Goal: Task Accomplishment & Management: Complete application form

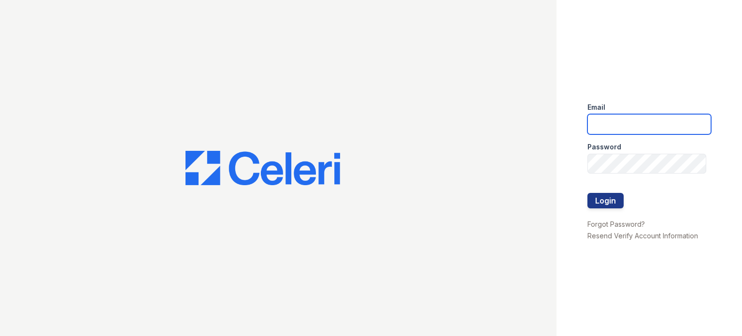
type input "dhernandez@cafmanagement.com"
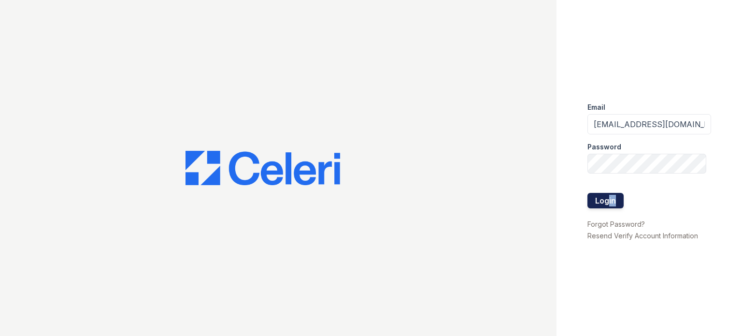
drag, startPoint x: 606, startPoint y: 209, endPoint x: 606, endPoint y: 203, distance: 5.8
click at [606, 203] on form "Email dhernandez@cafmanagement.com Password Login" at bounding box center [649, 157] width 124 height 124
click at [606, 203] on button "Login" at bounding box center [605, 200] width 36 height 15
click at [597, 201] on button "Login" at bounding box center [605, 200] width 36 height 15
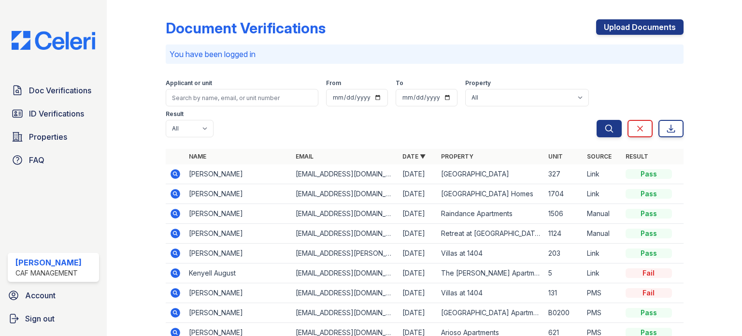
click at [604, 202] on td "Link" at bounding box center [602, 194] width 39 height 20
click at [496, 97] on select "All 2929 Wycliff 29 Fifty 4443 Ocean Drive Arioso Apartments Artisan Park Apart…" at bounding box center [527, 97] width 124 height 17
select select "4710"
click at [465, 89] on select "All 2929 Wycliff 29 Fifty 4443 Ocean Drive Arioso Apartments Artisan Park Apart…" at bounding box center [527, 97] width 124 height 17
click at [605, 129] on icon "submit" at bounding box center [608, 128] width 7 height 7
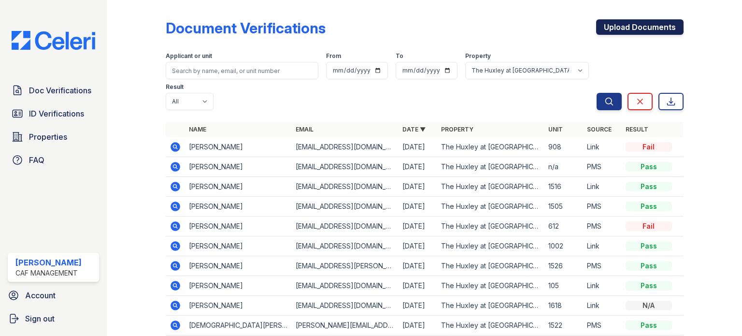
click at [620, 32] on link "Upload Documents" at bounding box center [639, 26] width 87 height 15
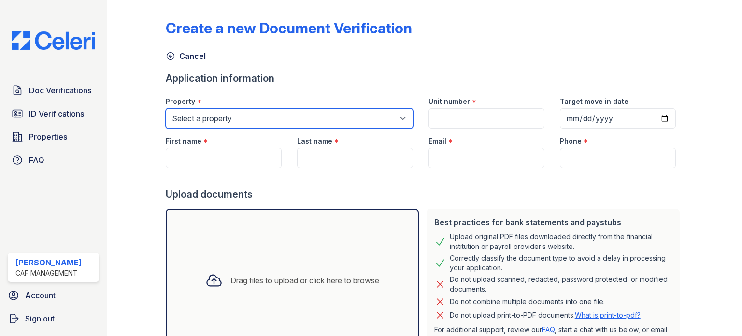
click at [382, 117] on select "Select a property 2929 Wycliff 29 Fifty 4443 Ocean Drive Arioso Apartments Arti…" at bounding box center [289, 118] width 247 height 20
select select "4710"
click at [166, 108] on select "Select a property 2929 Wycliff 29 Fifty 4443 Ocean Drive Arioso Apartments Arti…" at bounding box center [289, 118] width 247 height 20
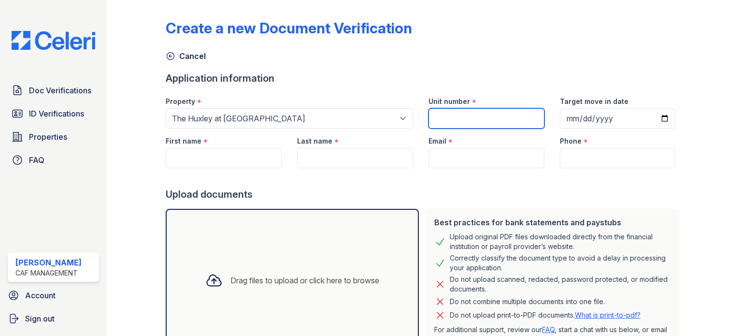
click at [450, 119] on input "Unit number" at bounding box center [487, 118] width 116 height 20
type input "1522"
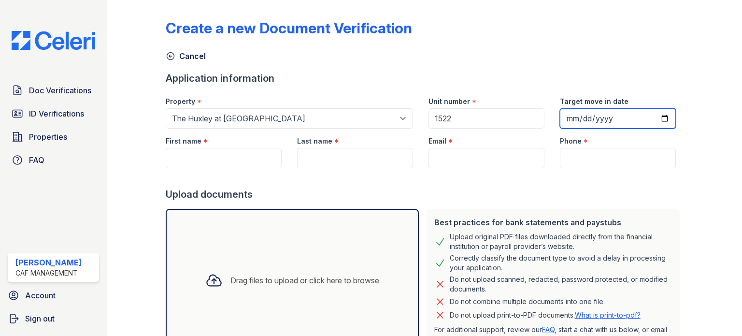
click at [574, 119] on input "Target move in date" at bounding box center [618, 118] width 116 height 20
type input "2025-10-08"
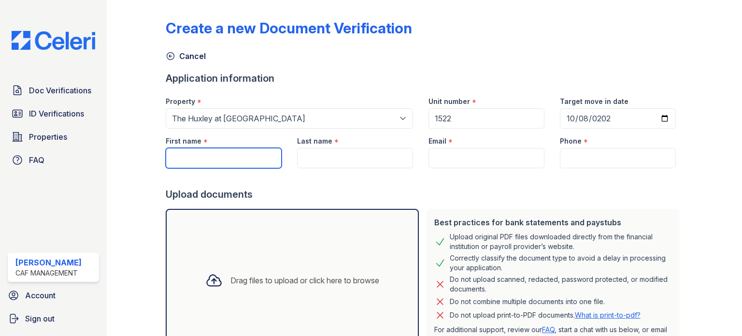
click at [177, 153] on input "First name" at bounding box center [224, 158] width 116 height 20
type input "Maxine"
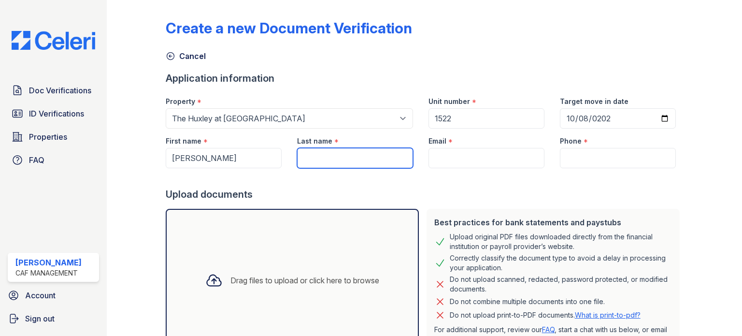
click at [320, 151] on input "Last name" at bounding box center [355, 158] width 116 height 20
type input "[PERSON_NAME]"
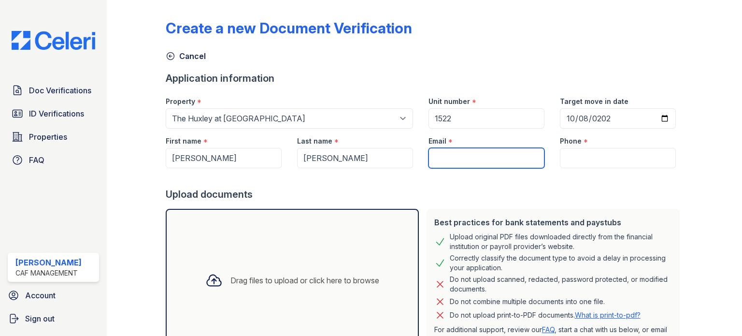
click at [444, 157] on input "Email" at bounding box center [487, 158] width 116 height 20
type input "[EMAIL_ADDRESS][DOMAIN_NAME]"
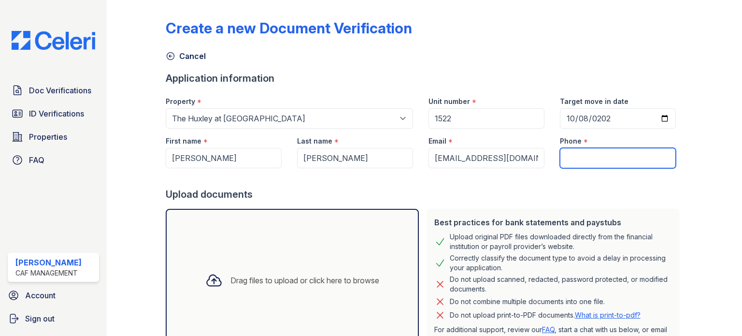
click at [569, 160] on input "Phone" at bounding box center [618, 158] width 116 height 20
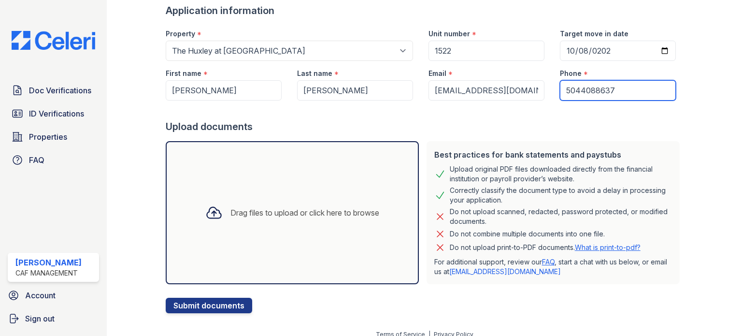
scroll to position [77, 0]
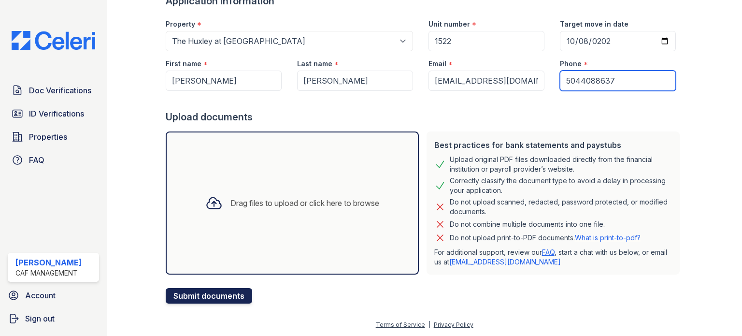
type input "5044088637"
click at [207, 297] on button "Submit documents" at bounding box center [209, 295] width 86 height 15
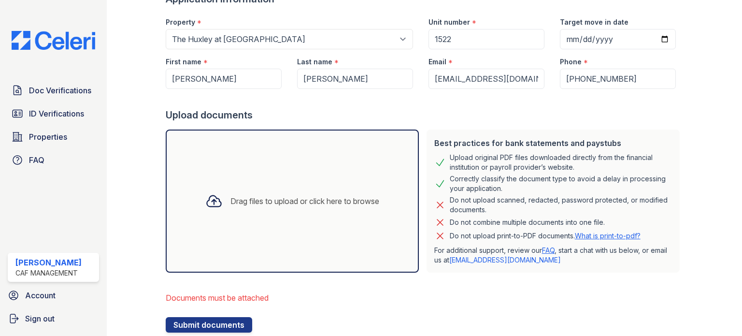
scroll to position [135, 0]
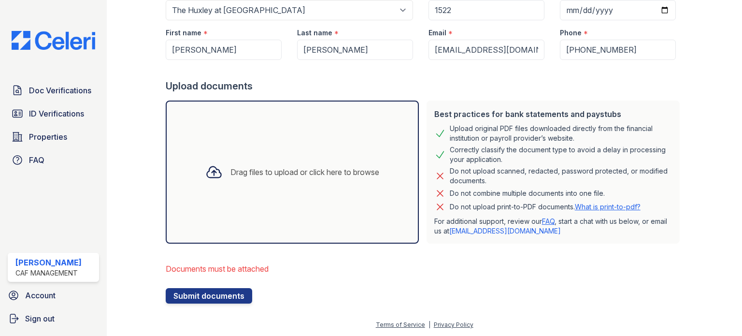
click at [270, 171] on div "Drag files to upload or click here to browse" at bounding box center [304, 172] width 149 height 12
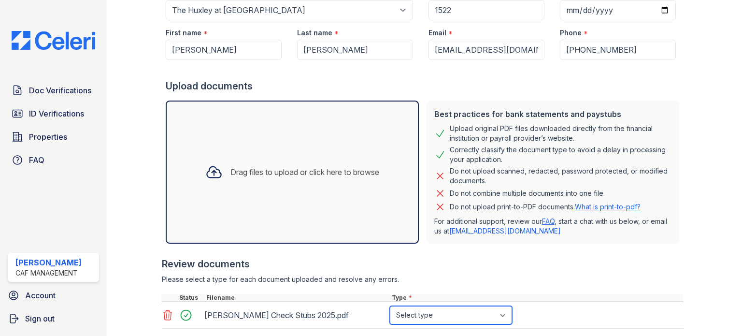
click at [503, 315] on select "Select type Paystub Bank Statement Offer Letter Tax Documents Benefit Award Let…" at bounding box center [451, 315] width 122 height 18
select select "paystub"
click at [390, 306] on select "Select type Paystub Bank Statement Offer Letter Tax Documents Benefit Award Let…" at bounding box center [451, 315] width 122 height 18
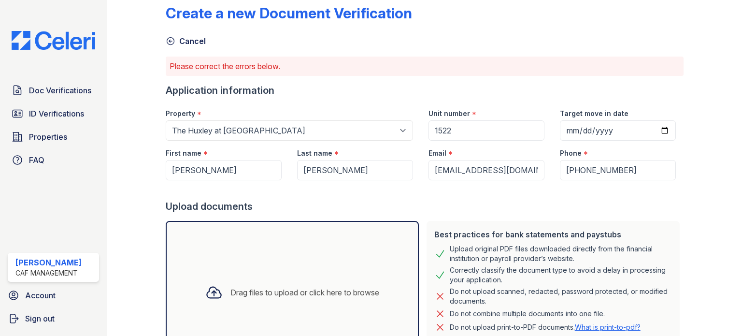
scroll to position [0, 0]
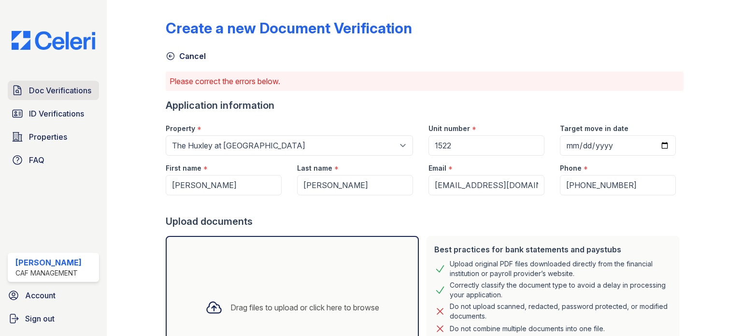
click at [50, 92] on span "Doc Verifications" at bounding box center [60, 91] width 62 height 12
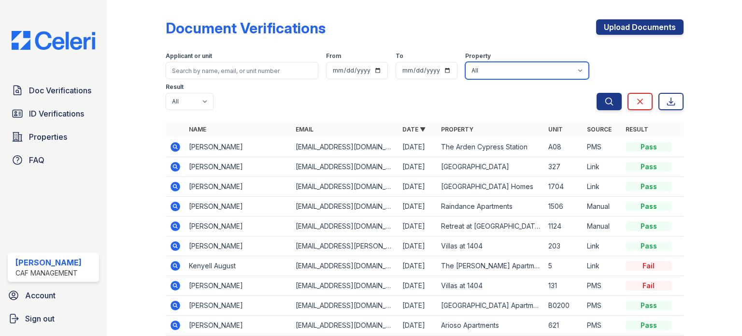
click at [501, 71] on select "All 2929 Wycliff 29 Fifty 4443 Ocean Drive Arioso Apartments Artisan Park Apart…" at bounding box center [527, 70] width 124 height 17
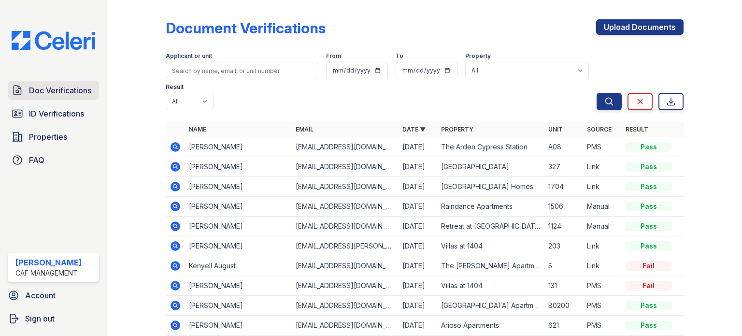
click at [71, 94] on span "Doc Verifications" at bounding box center [60, 91] width 62 height 12
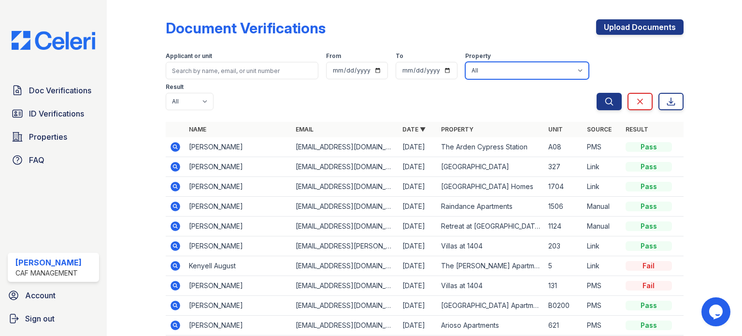
click at [502, 73] on select "All 2929 Wycliff 29 Fifty 4443 Ocean Drive Arioso Apartments Artisan Park Apart…" at bounding box center [527, 70] width 124 height 17
select select "4710"
click at [465, 62] on select "All 2929 Wycliff 29 Fifty 4443 Ocean Drive Arioso Apartments Artisan Park Apart…" at bounding box center [527, 70] width 124 height 17
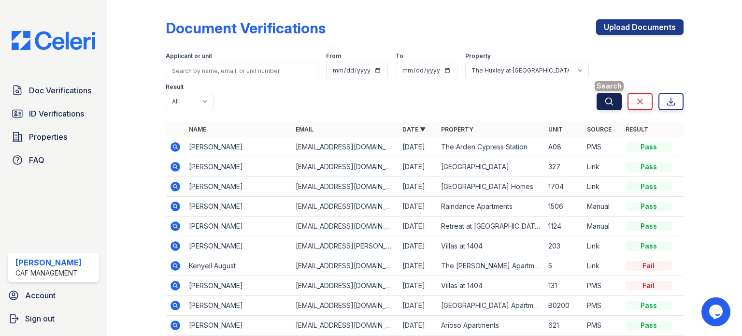
click at [607, 104] on icon "submit" at bounding box center [609, 102] width 10 height 10
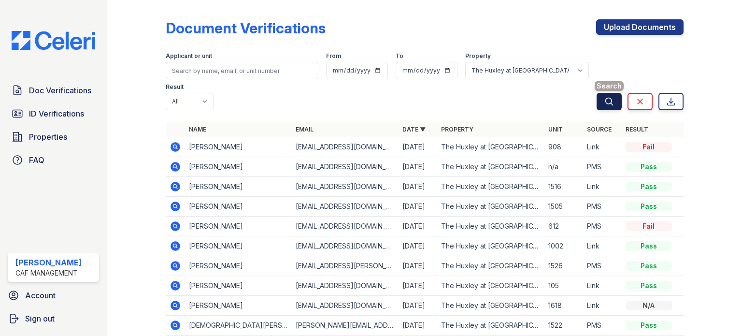
click at [606, 102] on icon "submit" at bounding box center [609, 102] width 10 height 10
click at [660, 27] on link "Upload Documents" at bounding box center [639, 26] width 87 height 15
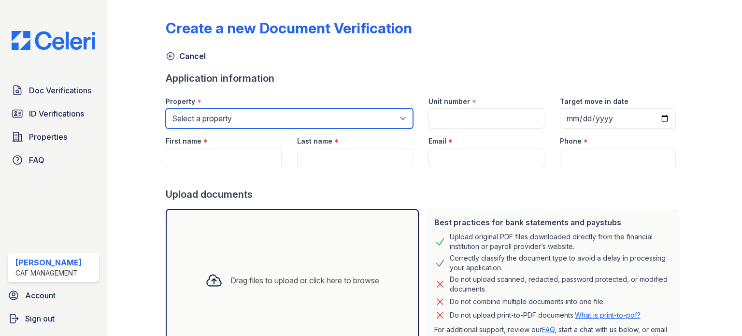
click at [262, 122] on select "Select a property 2929 Wycliff 29 Fifty 4443 Ocean Drive Arioso Apartments Arti…" at bounding box center [289, 118] width 247 height 20
select select "4710"
click at [166, 108] on select "Select a property 2929 Wycliff 29 Fifty 4443 Ocean Drive Arioso Apartments Arti…" at bounding box center [289, 118] width 247 height 20
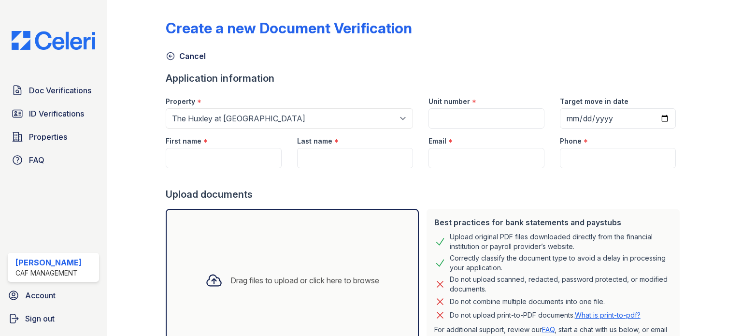
click at [234, 30] on div "Create a new Document Verification" at bounding box center [289, 27] width 246 height 17
click at [448, 115] on input "Unit number" at bounding box center [487, 118] width 116 height 20
type input "1522"
click at [570, 117] on input "Target move in date" at bounding box center [618, 118] width 116 height 20
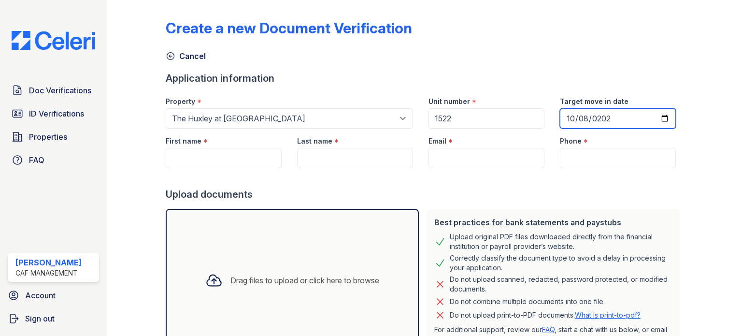
type input "2025-10-08"
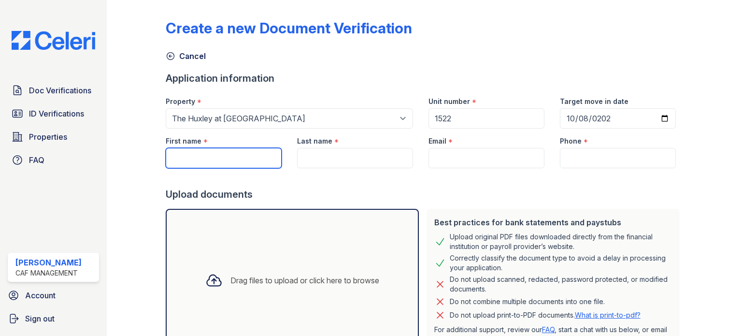
click at [199, 162] on input "First name" at bounding box center [224, 158] width 116 height 20
type input "[PERSON_NAME]"
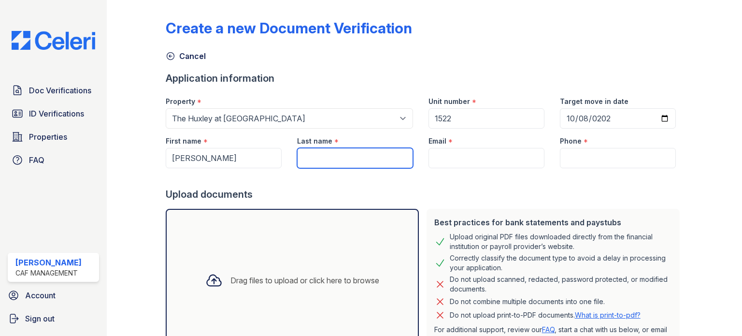
click at [325, 152] on input "Last name" at bounding box center [355, 158] width 116 height 20
type input "[PERSON_NAME]"
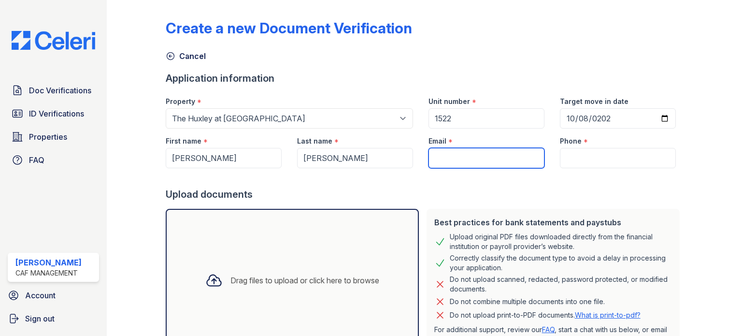
click at [455, 159] on input "Email" at bounding box center [487, 158] width 116 height 20
type input "[EMAIL_ADDRESS][DOMAIN_NAME]"
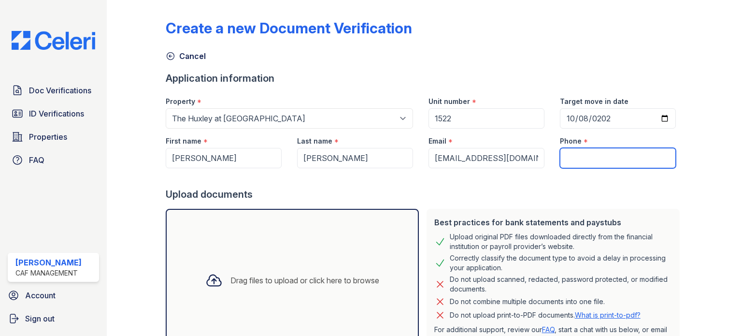
click at [572, 160] on input "Phone" at bounding box center [618, 158] width 116 height 20
click at [579, 157] on input "5044088637" at bounding box center [618, 158] width 116 height 20
click at [575, 156] on input "5044088637" at bounding box center [618, 158] width 116 height 20
click at [593, 157] on input "504-4088637" at bounding box center [618, 158] width 116 height 20
type input "504-408-8637"
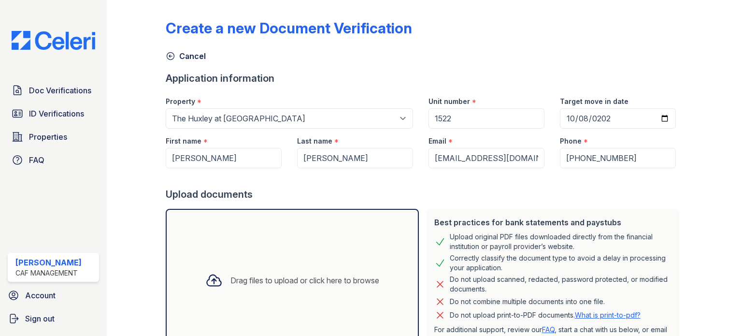
click at [656, 183] on div at bounding box center [425, 177] width 518 height 19
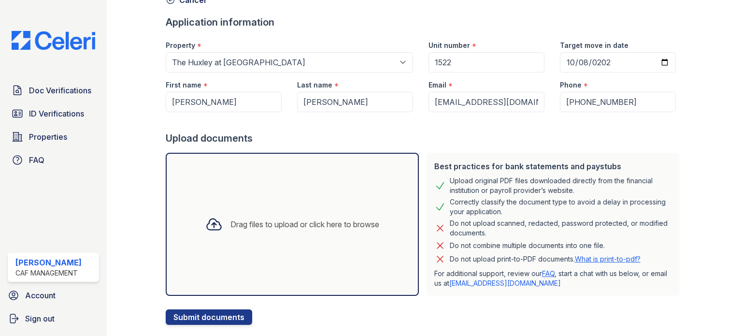
scroll to position [77, 0]
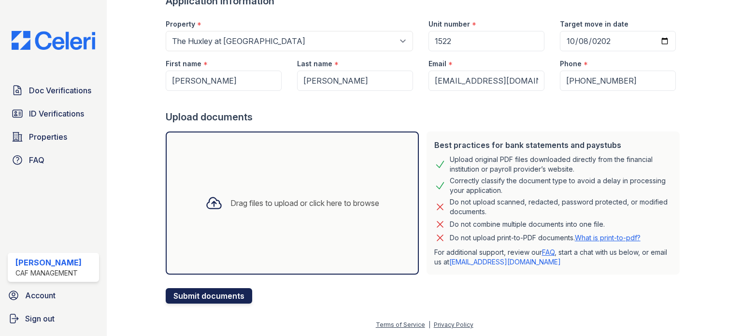
click at [191, 293] on button "Submit documents" at bounding box center [209, 295] width 86 height 15
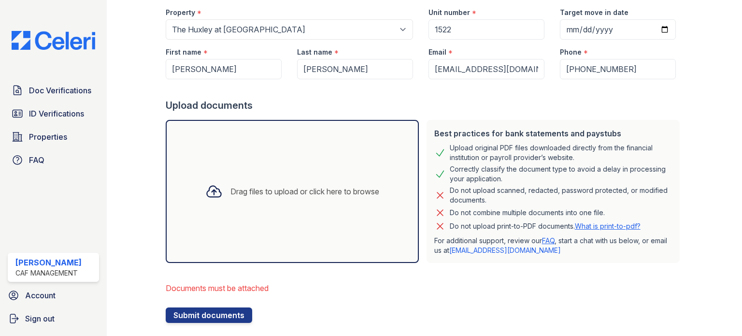
scroll to position [128, 0]
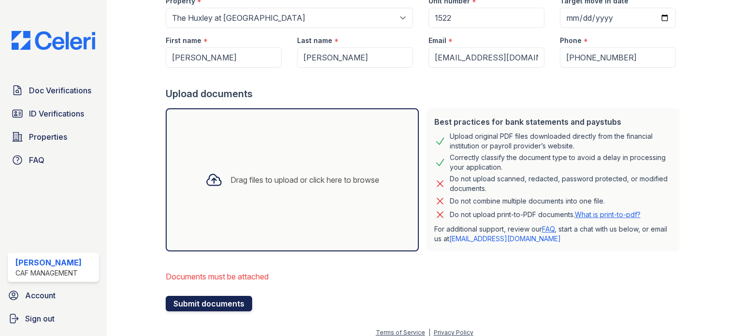
click at [218, 300] on button "Submit documents" at bounding box center [209, 303] width 86 height 15
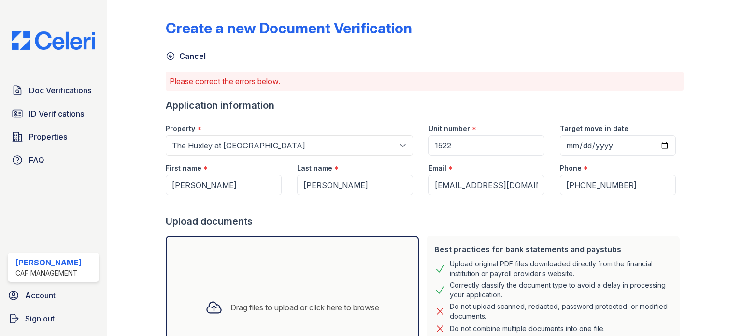
click at [288, 312] on div "Drag files to upload or click here to browse" at bounding box center [304, 307] width 149 height 12
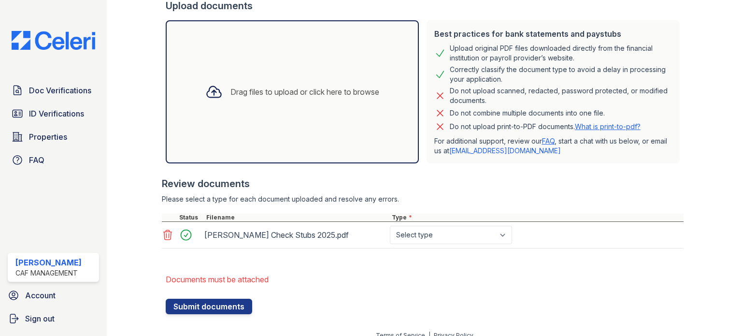
scroll to position [226, 0]
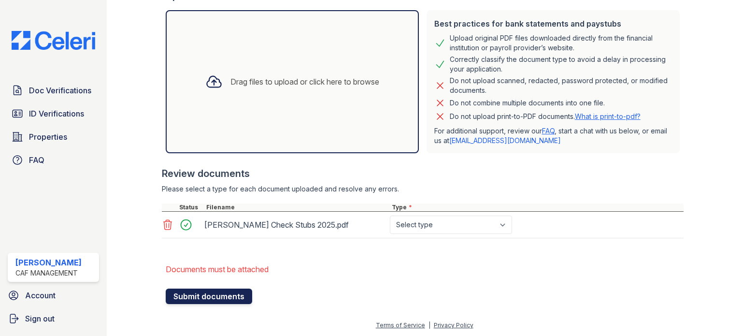
click at [207, 291] on button "Submit documents" at bounding box center [209, 295] width 86 height 15
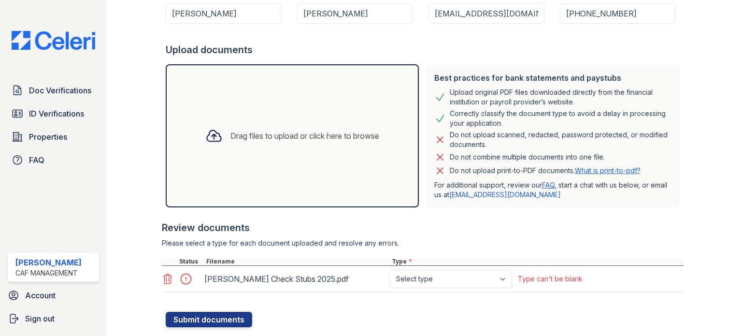
scroll to position [195, 0]
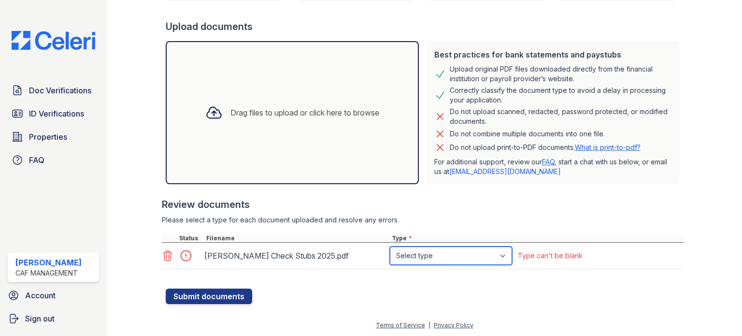
click at [507, 252] on select "Select type Paystub Bank Statement Offer Letter Tax Documents Benefit Award Let…" at bounding box center [451, 255] width 122 height 18
select select "paystub"
click at [390, 246] on select "Select type Paystub Bank Statement Offer Letter Tax Documents Benefit Award Let…" at bounding box center [451, 255] width 122 height 18
click at [186, 257] on div at bounding box center [188, 256] width 27 height 14
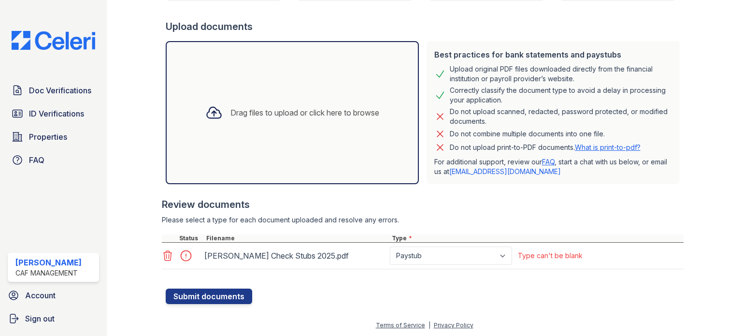
click at [186, 257] on div at bounding box center [188, 256] width 27 height 14
click at [164, 257] on icon at bounding box center [168, 256] width 12 height 12
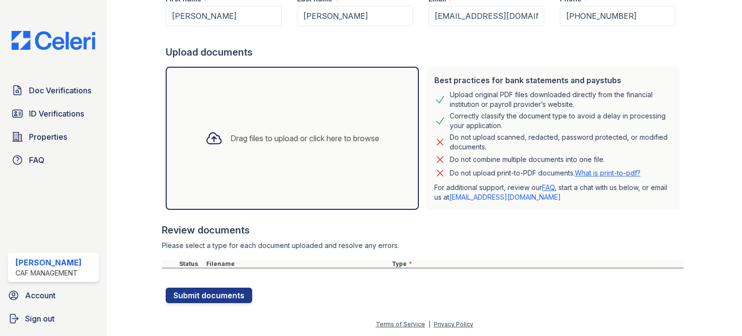
scroll to position [168, 0]
click at [276, 142] on div "Drag files to upload or click here to browse" at bounding box center [304, 139] width 149 height 12
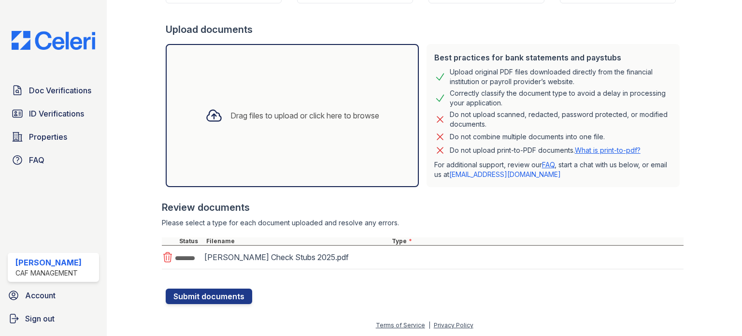
scroll to position [195, 0]
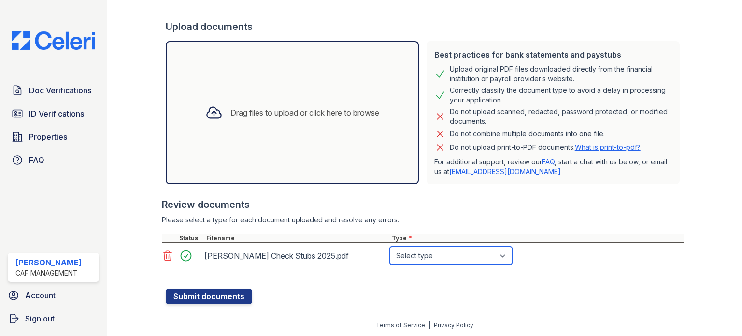
click at [417, 258] on select "Select type Paystub Bank Statement Offer Letter Tax Documents Benefit Award Let…" at bounding box center [451, 255] width 122 height 18
select select "paystub"
click at [390, 246] on select "Select type Paystub Bank Statement Offer Letter Tax Documents Benefit Award Let…" at bounding box center [451, 255] width 122 height 18
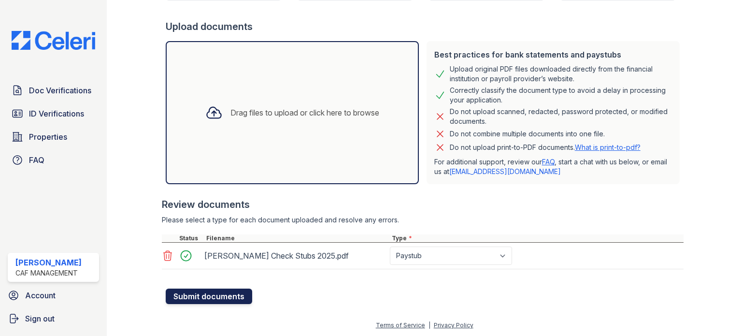
click at [223, 295] on button "Submit documents" at bounding box center [209, 295] width 86 height 15
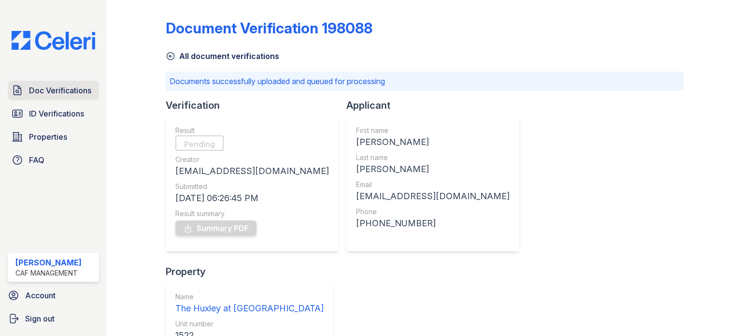
click at [63, 90] on span "Doc Verifications" at bounding box center [60, 91] width 62 height 12
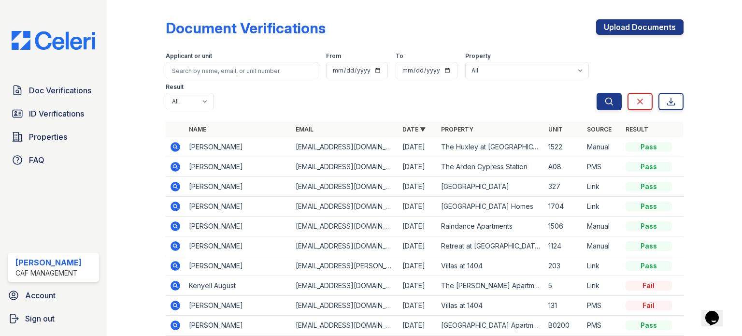
click at [174, 145] on icon at bounding box center [174, 146] width 2 height 2
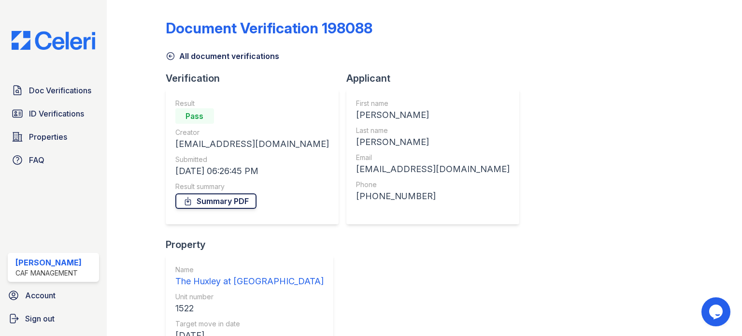
click at [234, 202] on link "Summary PDF" at bounding box center [215, 200] width 81 height 15
click at [44, 119] on link "ID Verifications" at bounding box center [53, 113] width 91 height 19
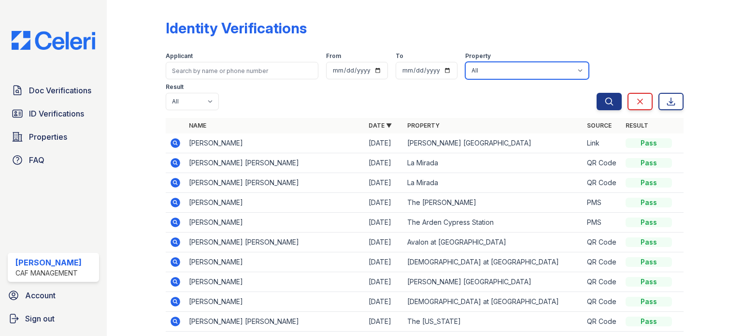
click at [513, 74] on select "All 2929 Wycliff 29 Fifty 4443 Ocean Drive Arioso Apartments Artisan Park Apart…" at bounding box center [527, 70] width 124 height 17
select select "4710"
click at [465, 62] on select "All 2929 Wycliff 29 Fifty 4443 Ocean Drive Arioso Apartments Artisan Park Apart…" at bounding box center [527, 70] width 124 height 17
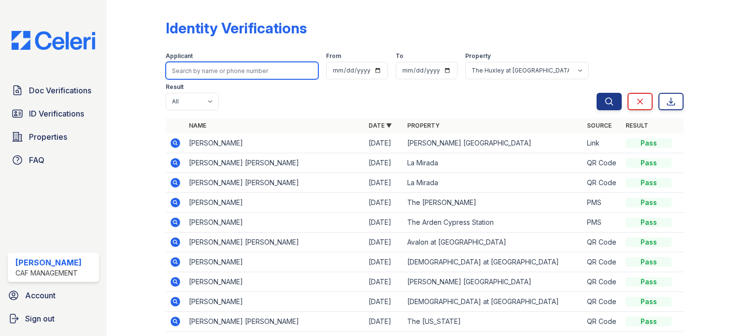
click at [213, 69] on input "search" at bounding box center [242, 70] width 153 height 17
type input "maxine miller"
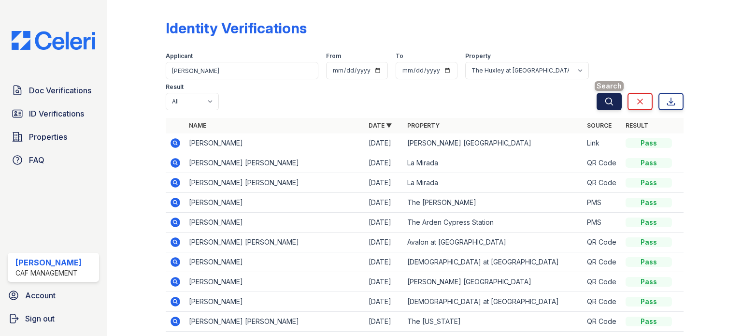
click at [608, 102] on button "Search" at bounding box center [609, 101] width 25 height 17
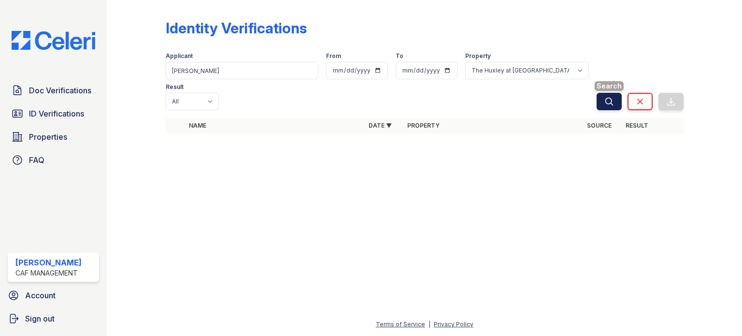
click at [613, 97] on icon "submit" at bounding box center [609, 102] width 10 height 10
click at [58, 117] on span "ID Verifications" at bounding box center [56, 114] width 55 height 12
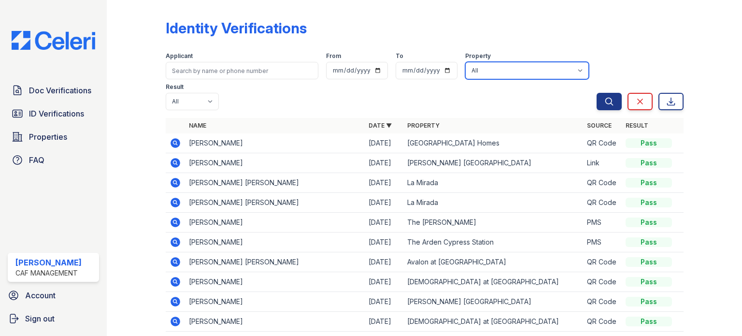
click at [558, 68] on select "All 2929 Wycliff 29 Fifty 4443 Ocean Drive Arioso Apartments Artisan Park Apart…" at bounding box center [527, 70] width 124 height 17
select select "4710"
click at [465, 62] on select "All 2929 Wycliff 29 Fifty 4443 Ocean Drive Arioso Apartments Artisan Park Apart…" at bounding box center [527, 70] width 124 height 17
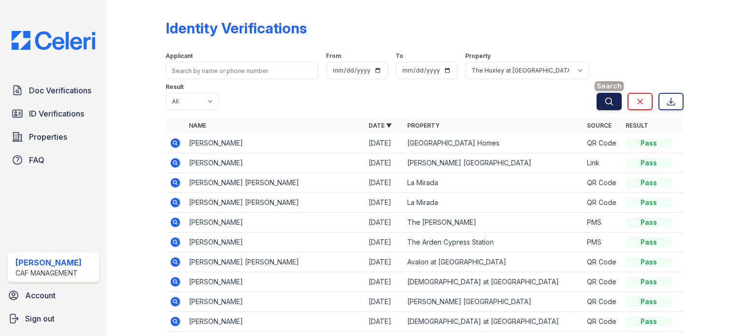
click at [607, 101] on button "Search" at bounding box center [609, 101] width 25 height 17
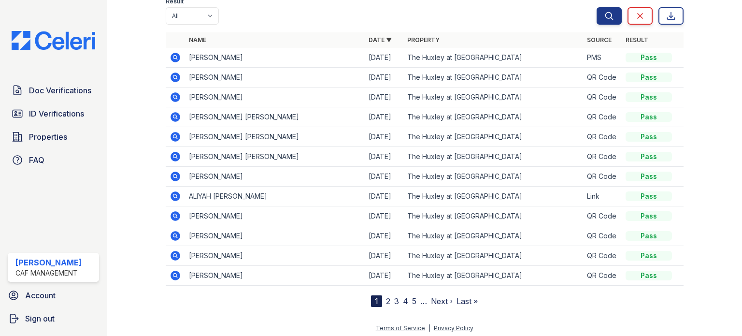
scroll to position [88, 0]
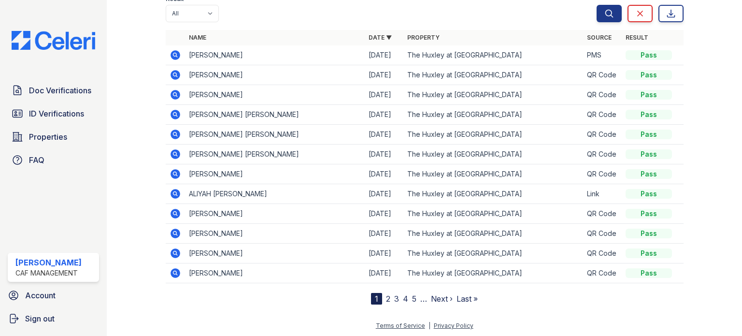
click at [431, 298] on link "Next ›" at bounding box center [442, 299] width 22 height 10
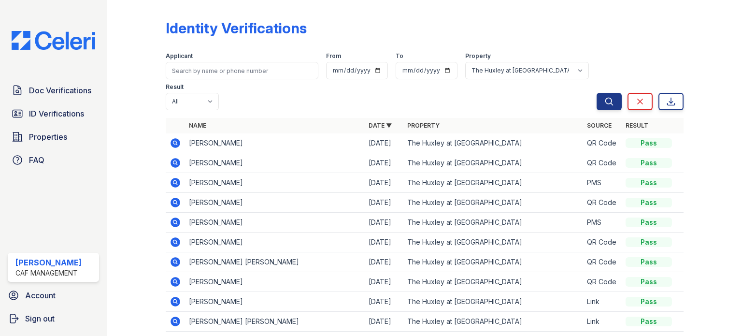
click at [174, 242] on icon at bounding box center [174, 241] width 2 height 2
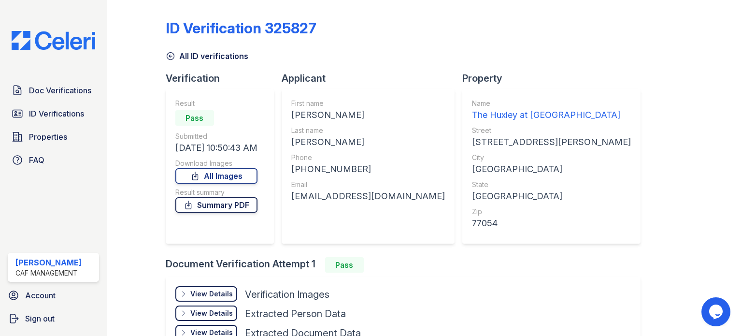
click at [229, 203] on link "Summary PDF" at bounding box center [216, 204] width 82 height 15
click at [221, 177] on link "All Images" at bounding box center [216, 175] width 82 height 15
